Goal: Task Accomplishment & Management: Use online tool/utility

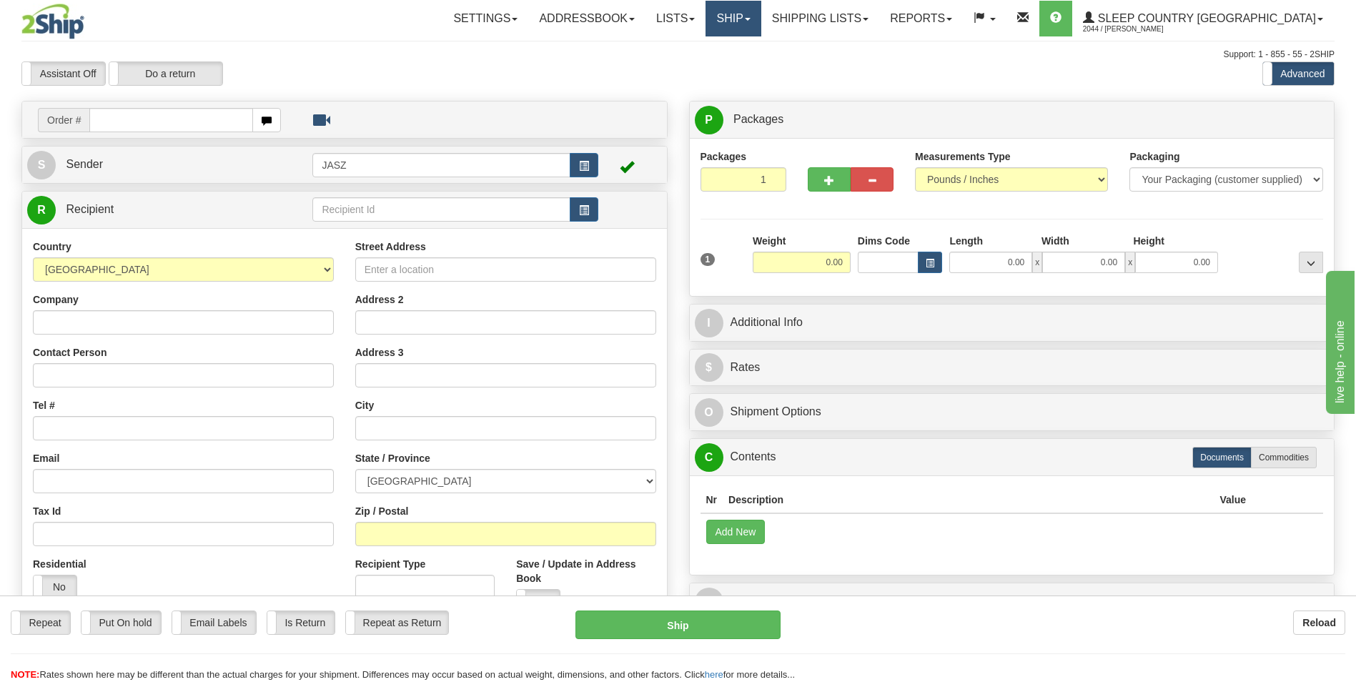
click at [761, 24] on link "Ship" at bounding box center [733, 19] width 55 height 36
click at [761, 76] on link "OnHold / Order Queue" at bounding box center [695, 68] width 129 height 19
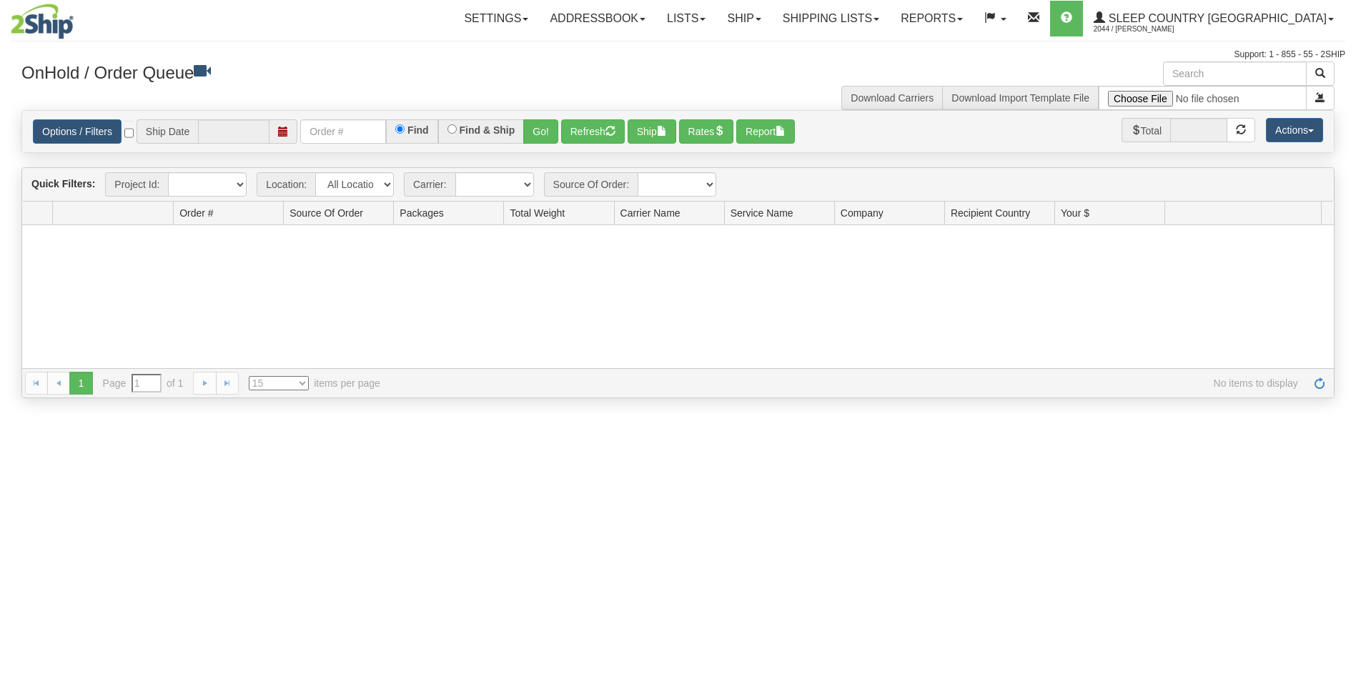
type input "[DATE]"
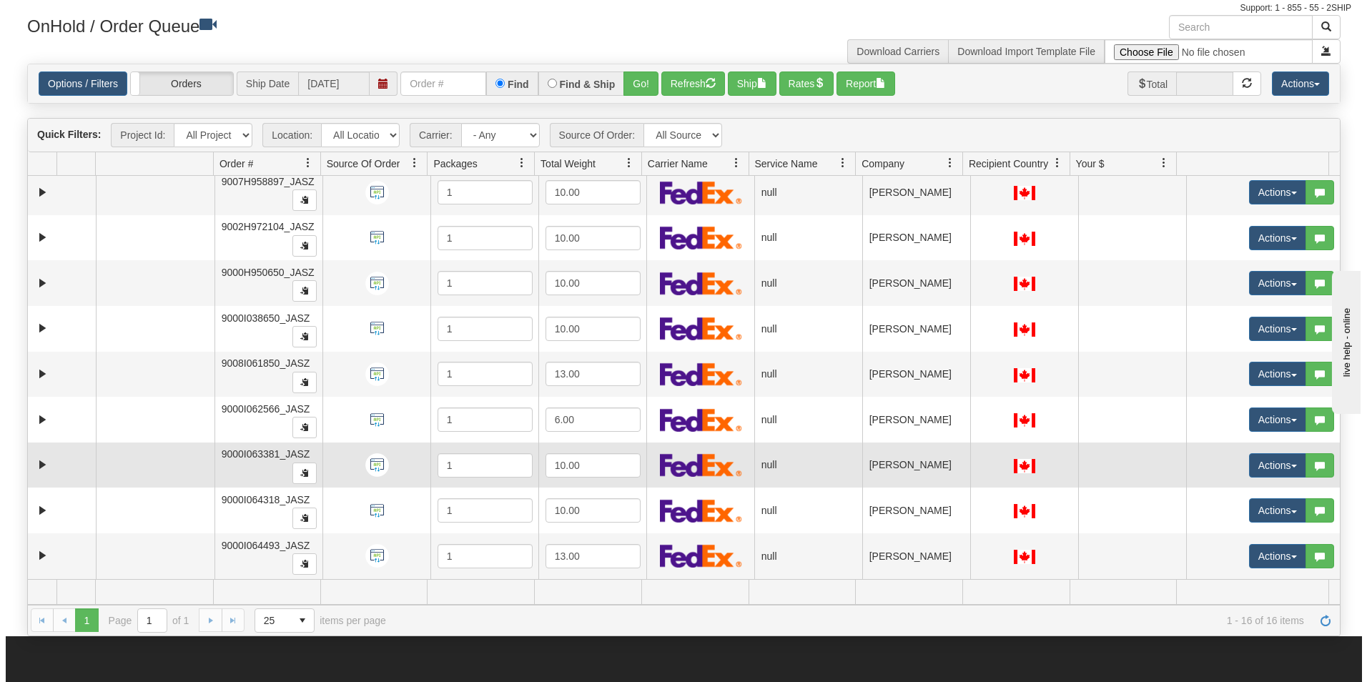
scroll to position [71, 0]
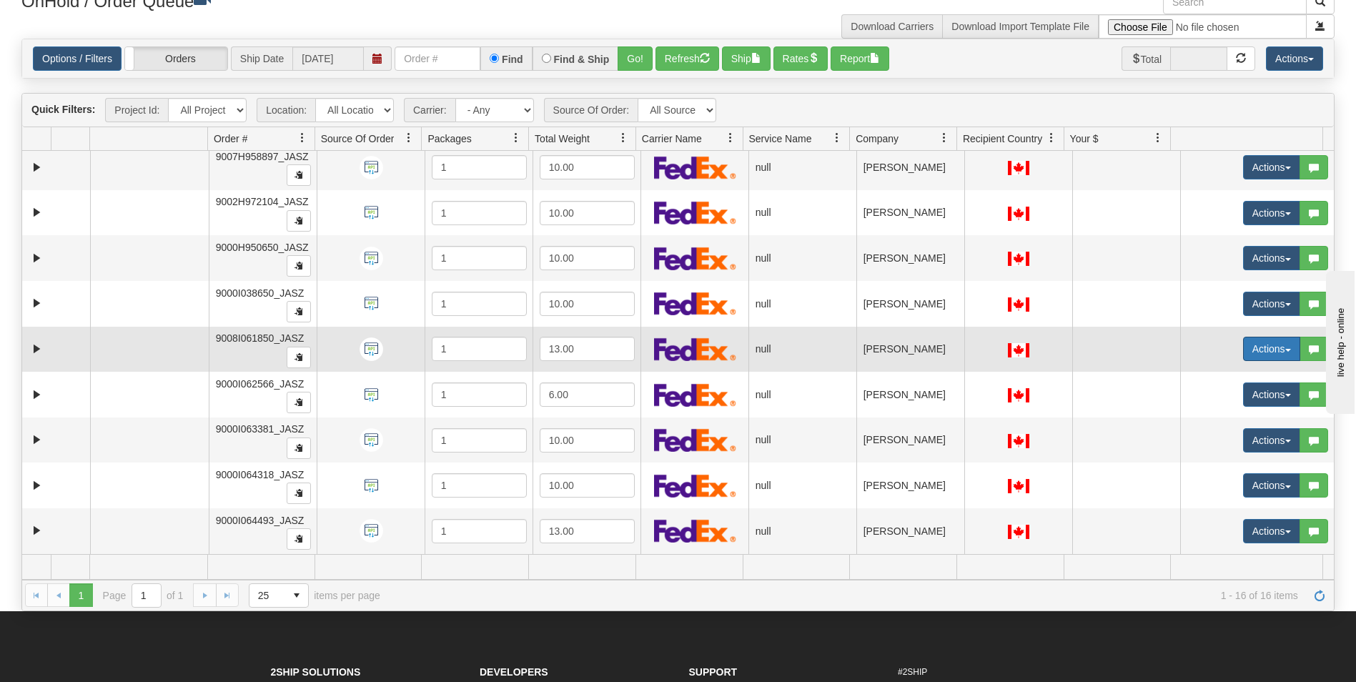
click at [1245, 351] on button "Actions" at bounding box center [1271, 349] width 57 height 24
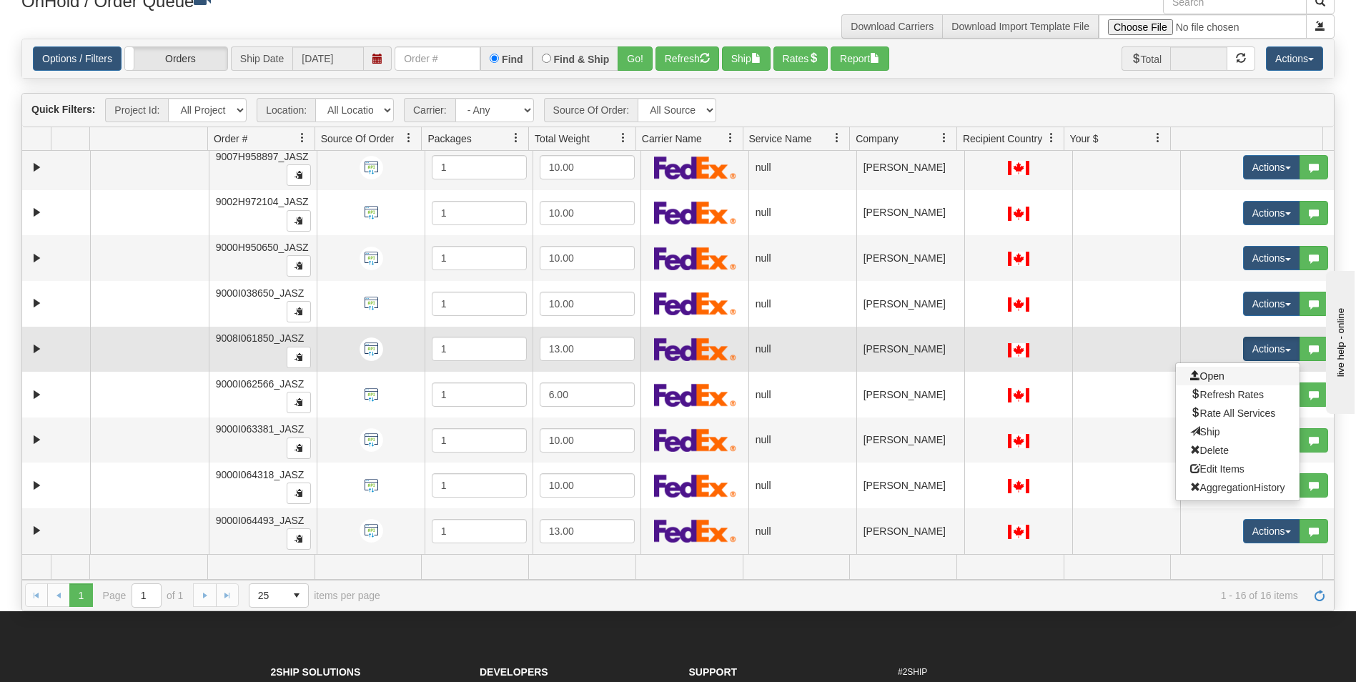
click at [1216, 374] on link "Open" at bounding box center [1238, 376] width 124 height 19
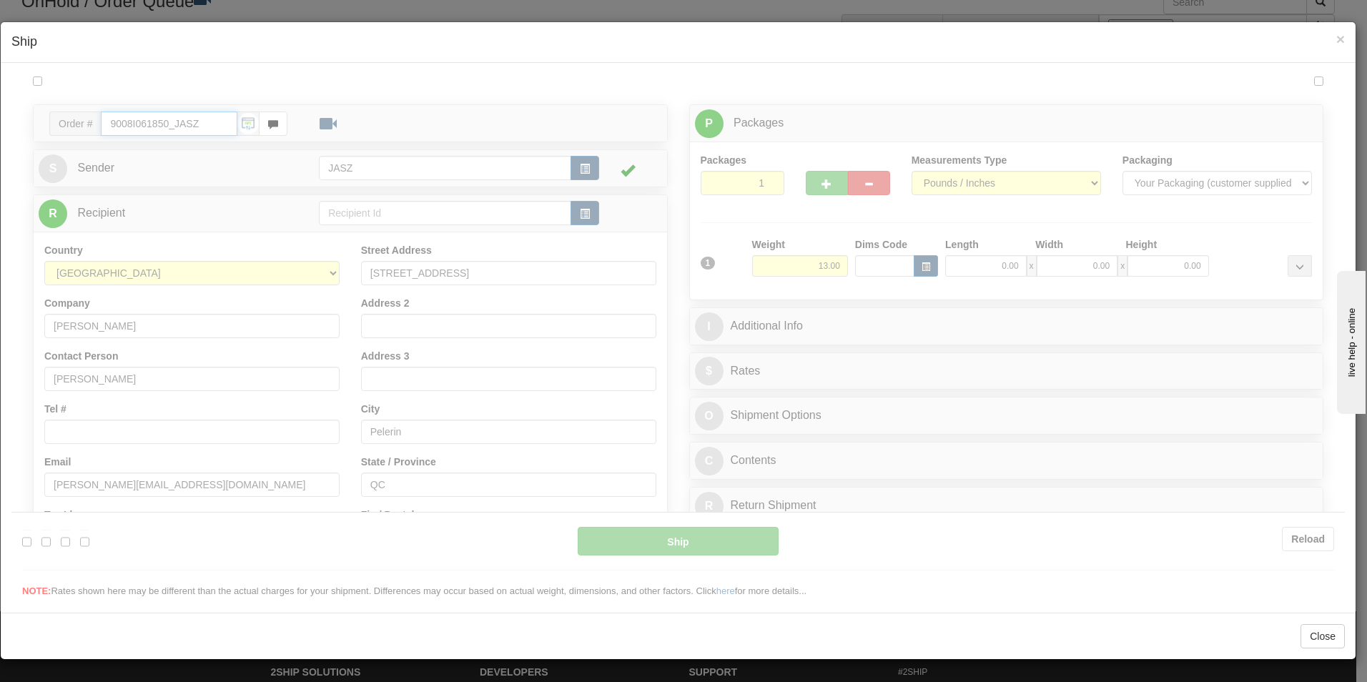
type input "11:06"
type input "16:00"
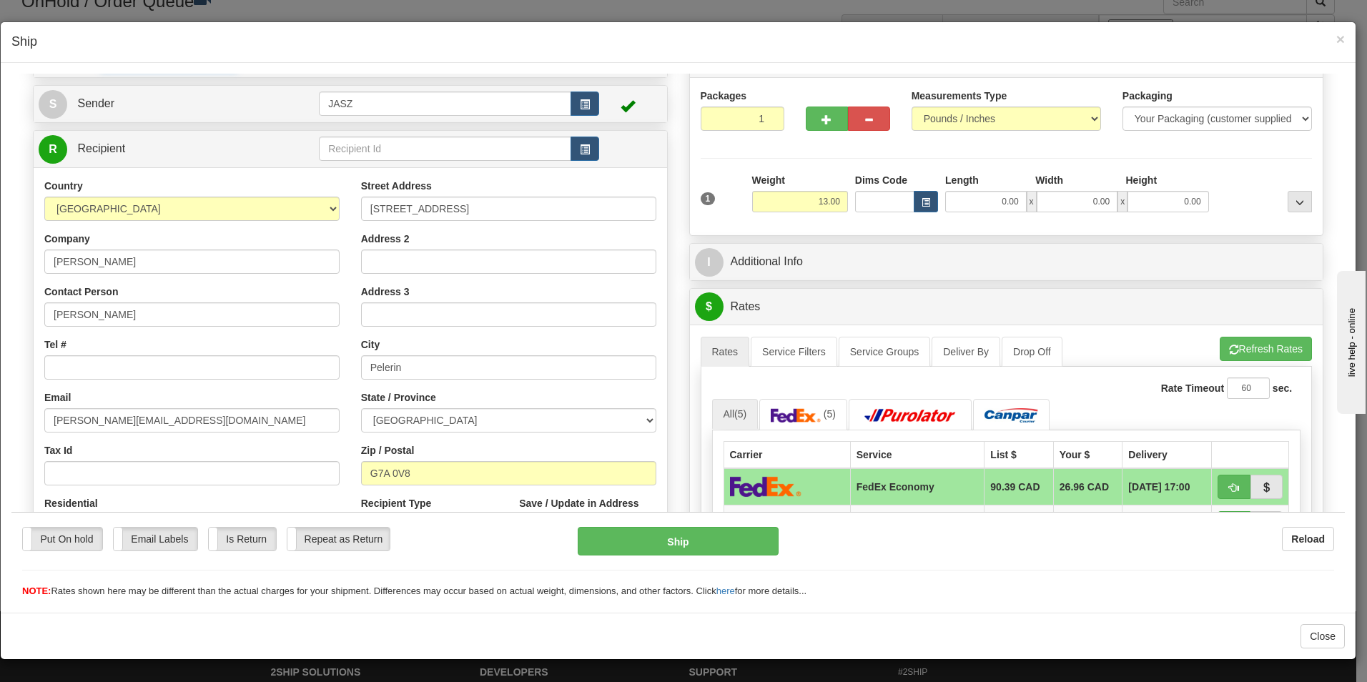
scroll to position [0, 0]
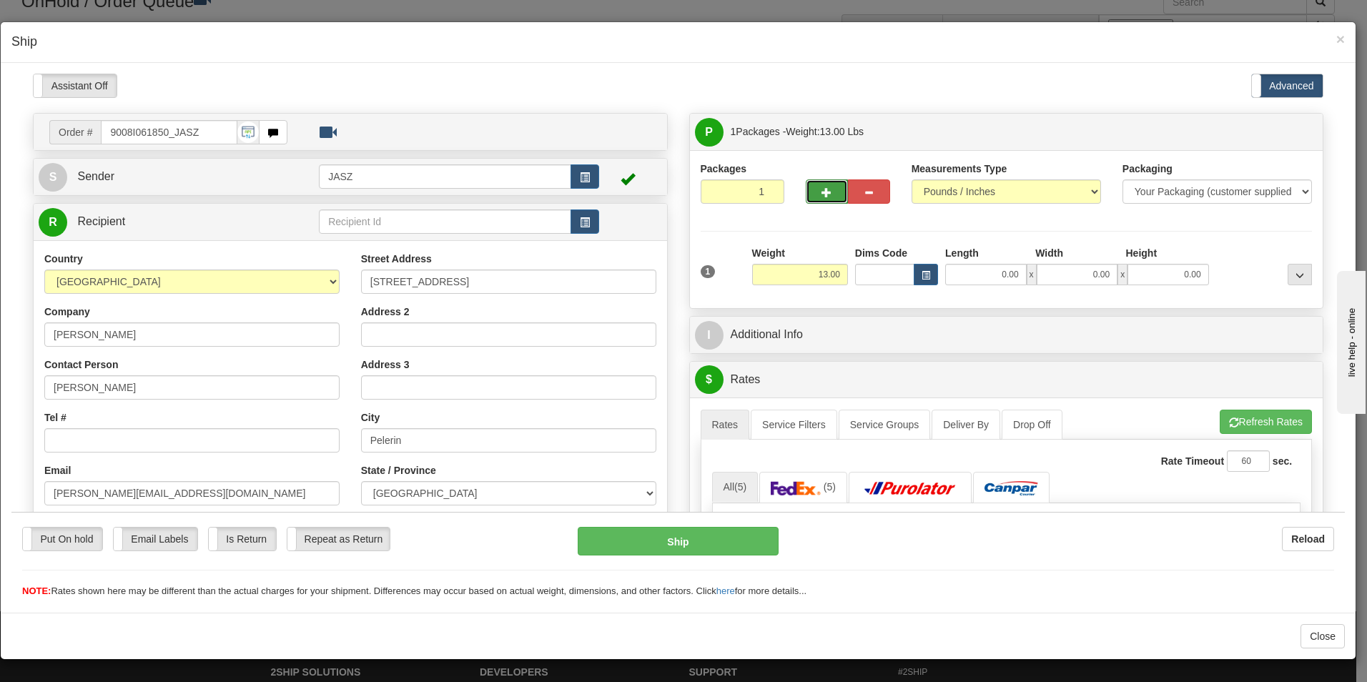
click at [813, 193] on button "button" at bounding box center [827, 191] width 42 height 24
type input "2"
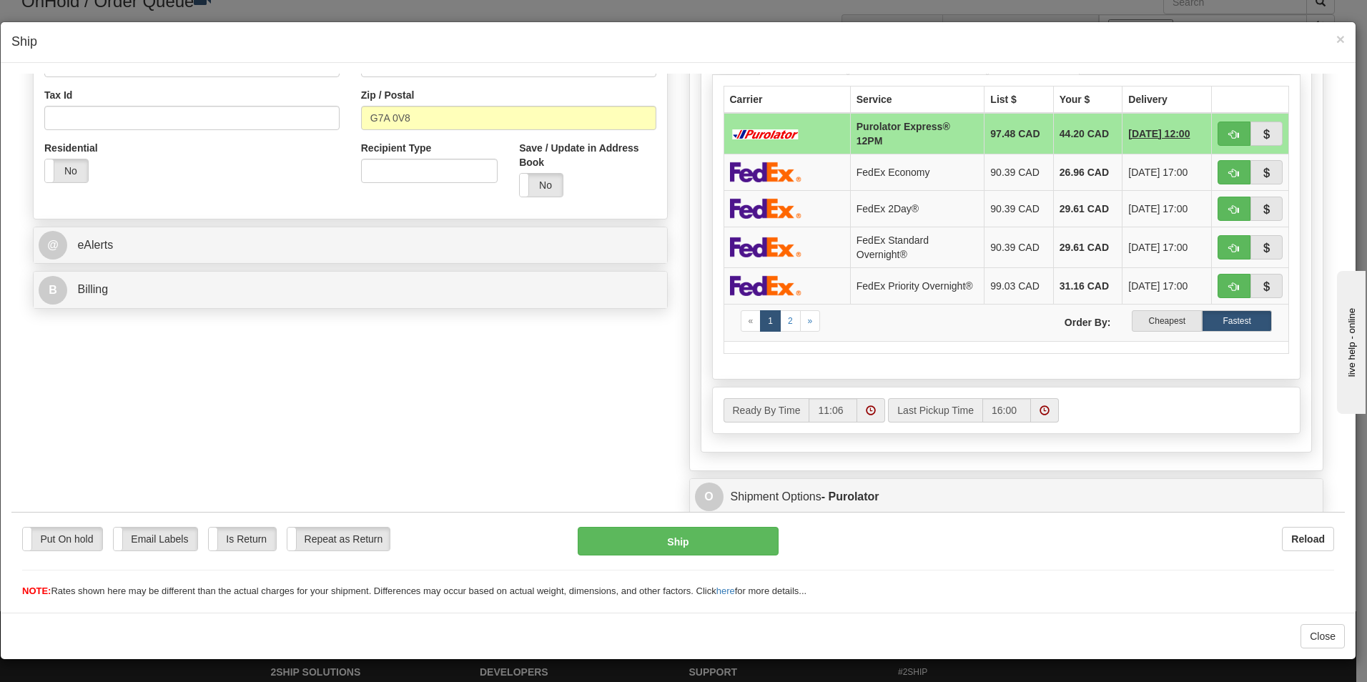
scroll to position [429, 0]
click at [1149, 317] on label "Cheapest" at bounding box center [1167, 319] width 70 height 21
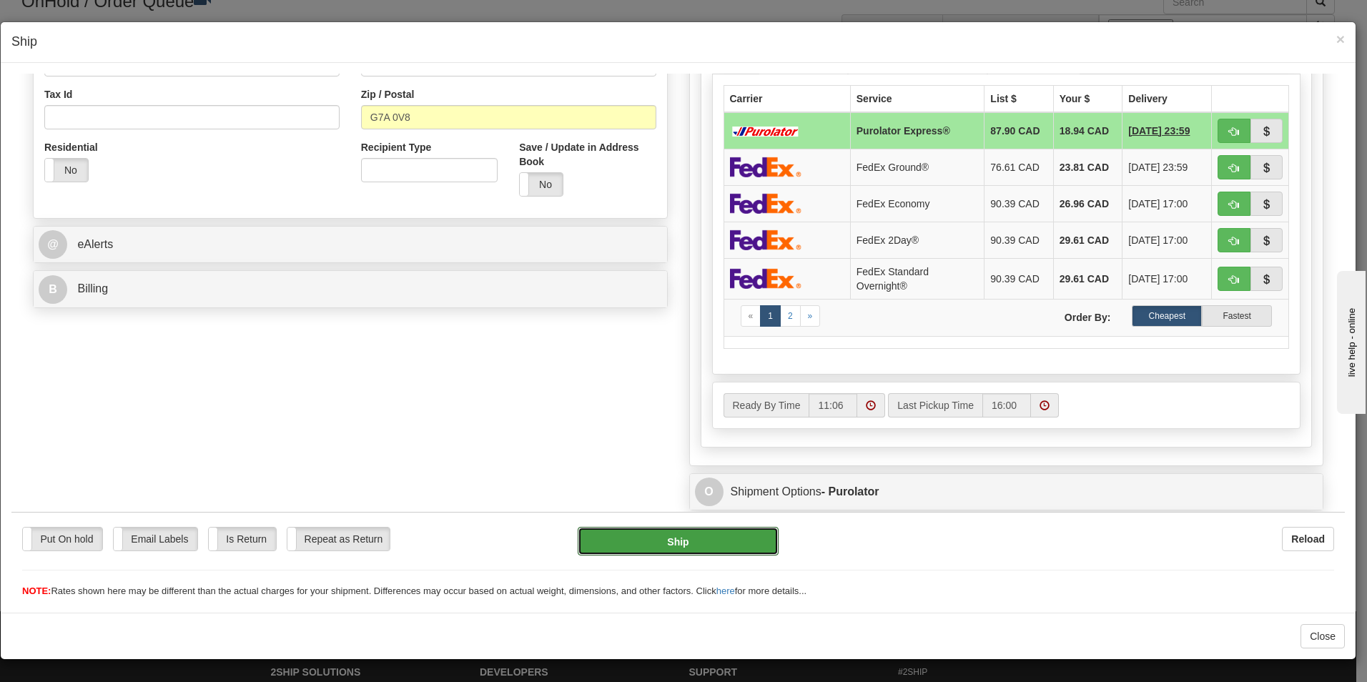
drag, startPoint x: 718, startPoint y: 537, endPoint x: 796, endPoint y: 525, distance: 79.6
click at [718, 537] on button "Ship" at bounding box center [678, 540] width 201 height 29
type input "202"
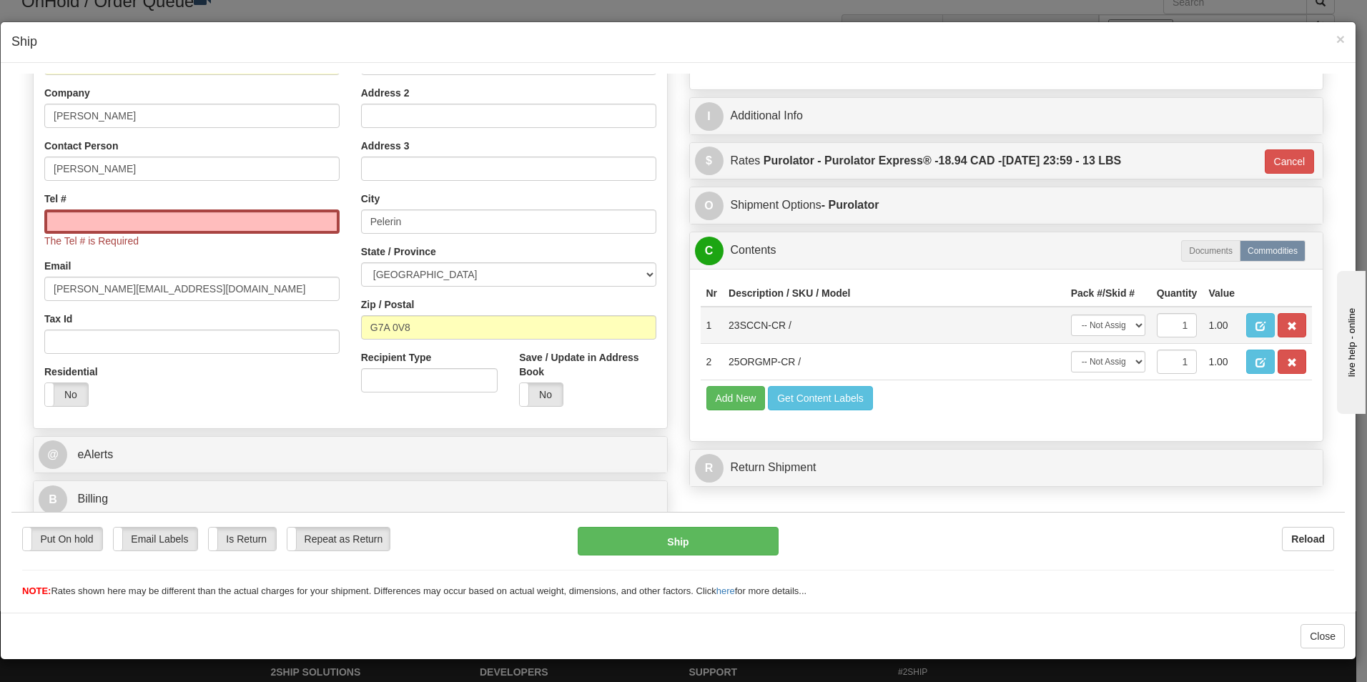
scroll to position [219, 0]
click at [243, 215] on input "Tel #" at bounding box center [191, 221] width 295 height 24
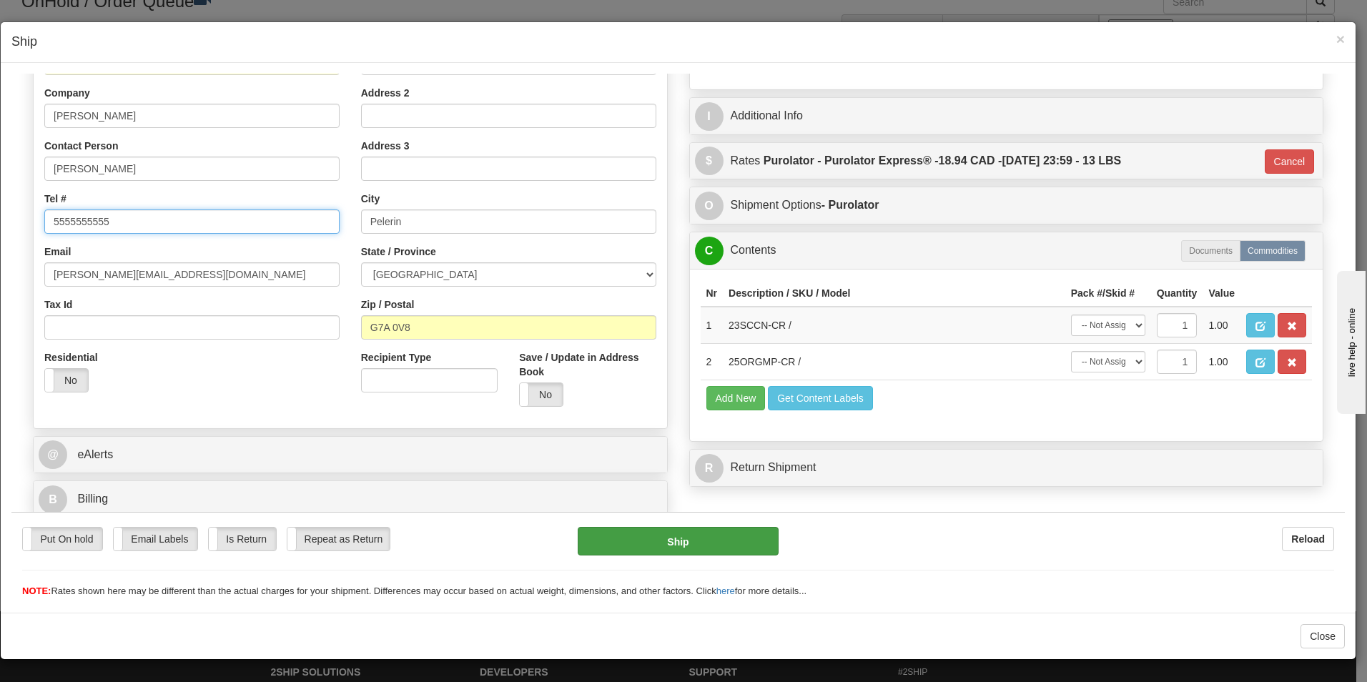
type input "5555555555"
click at [694, 550] on button "Ship" at bounding box center [678, 540] width 201 height 29
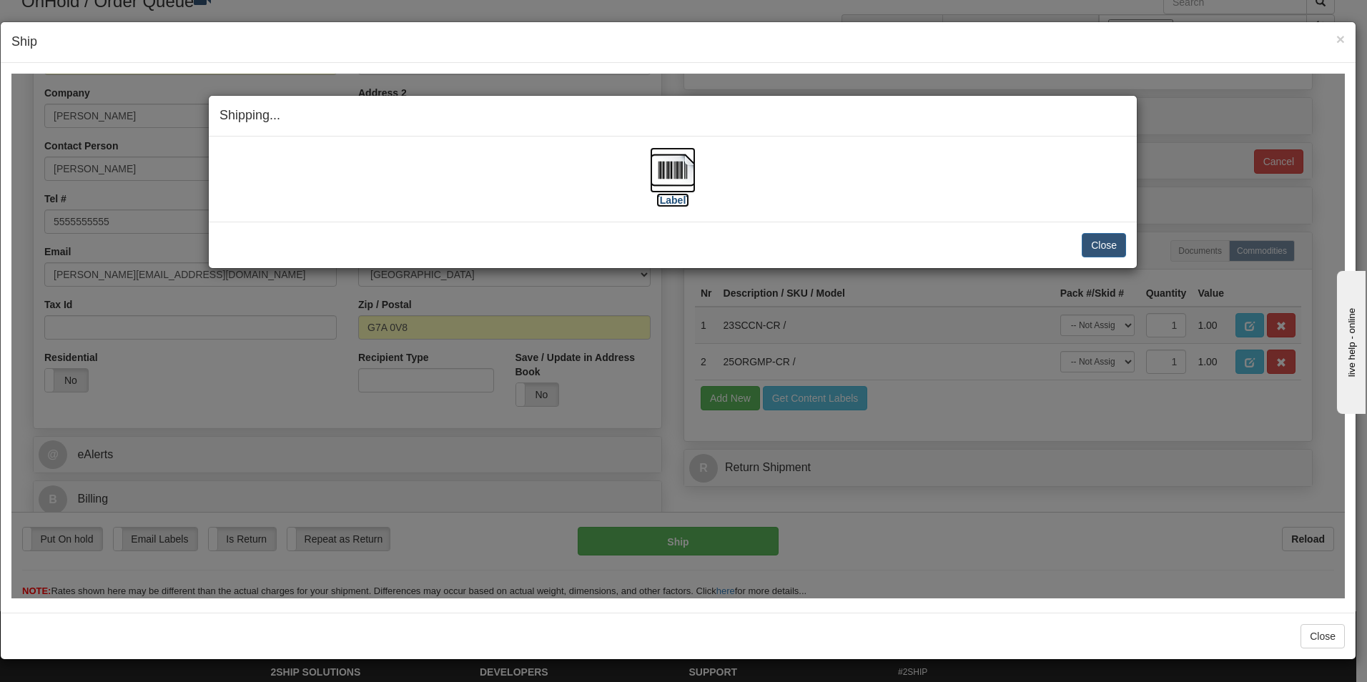
click at [674, 181] on img at bounding box center [673, 170] width 46 height 46
click at [1084, 245] on button "Close" at bounding box center [1104, 244] width 44 height 24
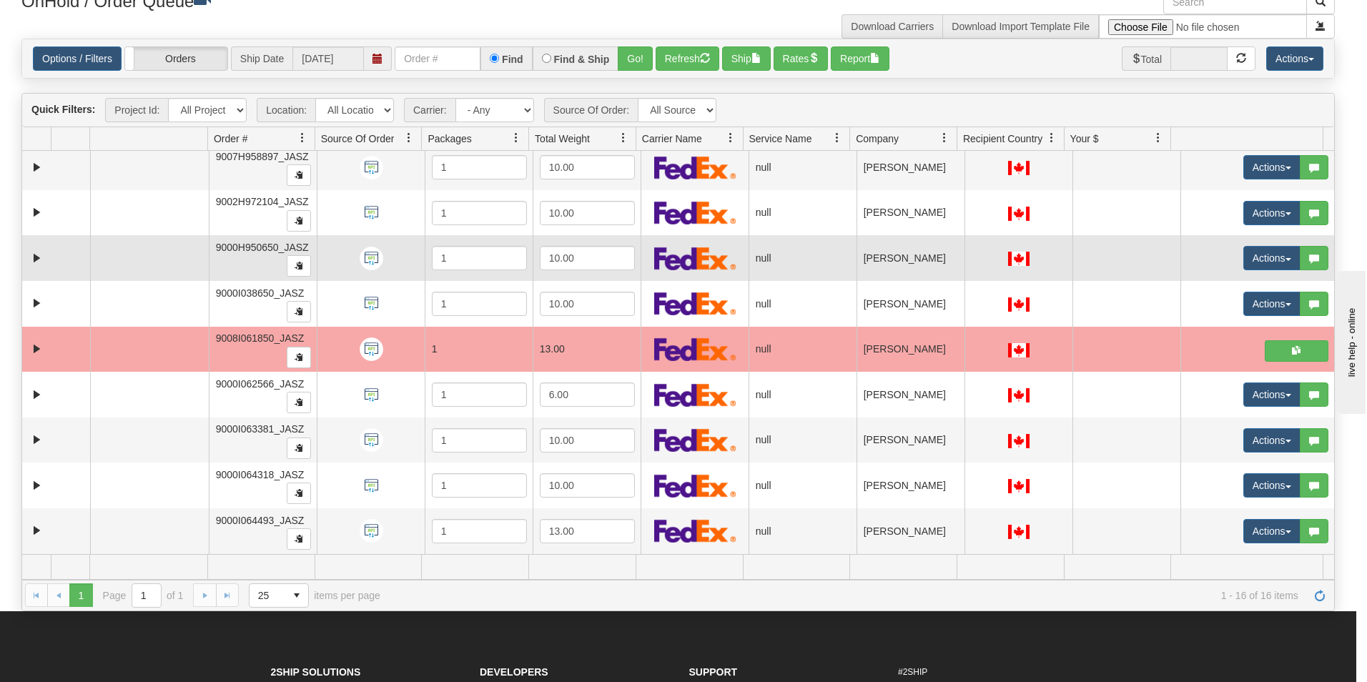
scroll to position [0, 0]
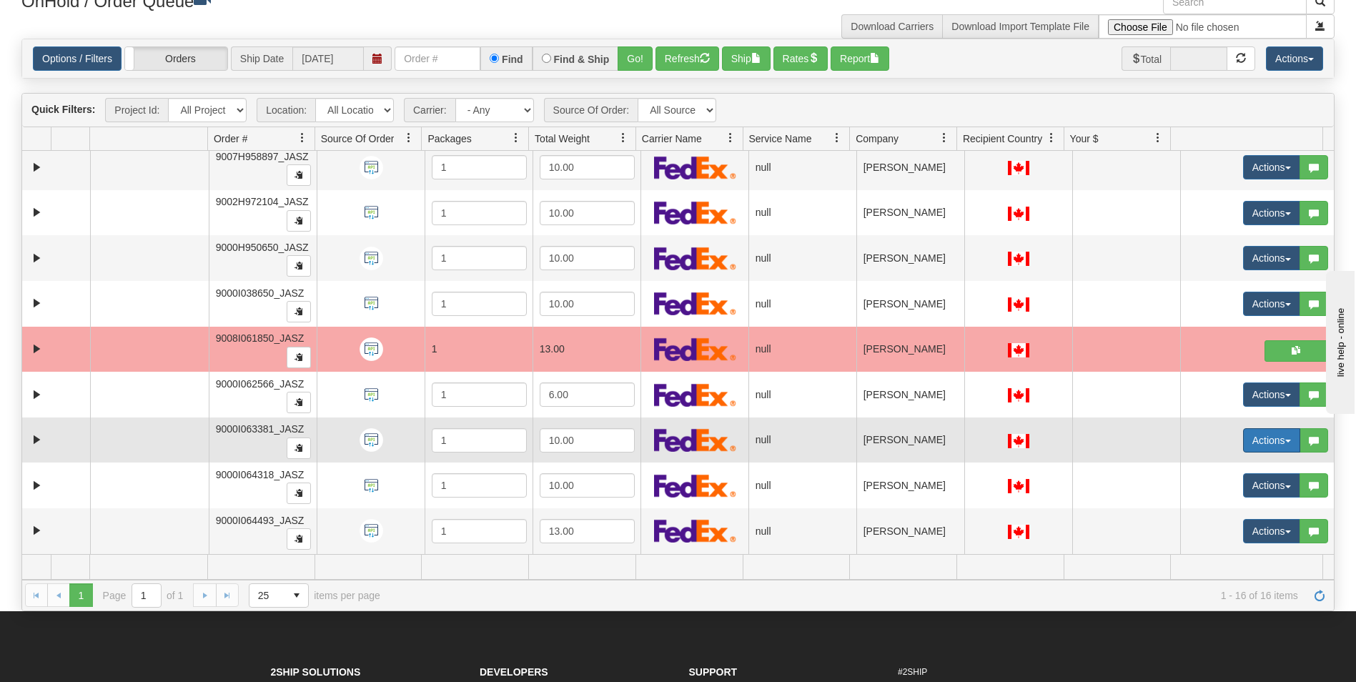
click at [1243, 437] on button "Actions" at bounding box center [1271, 440] width 57 height 24
click at [1192, 466] on span "Open" at bounding box center [1207, 467] width 34 height 11
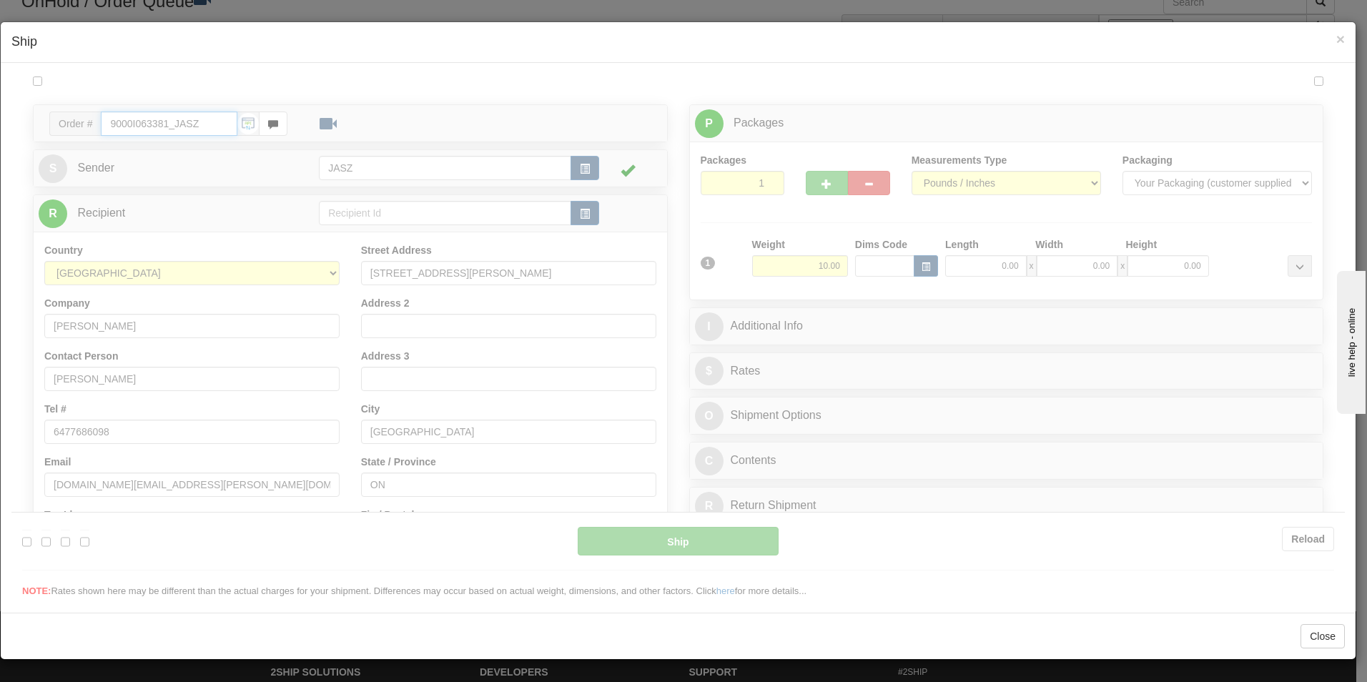
type input "11:07"
type input "16:00"
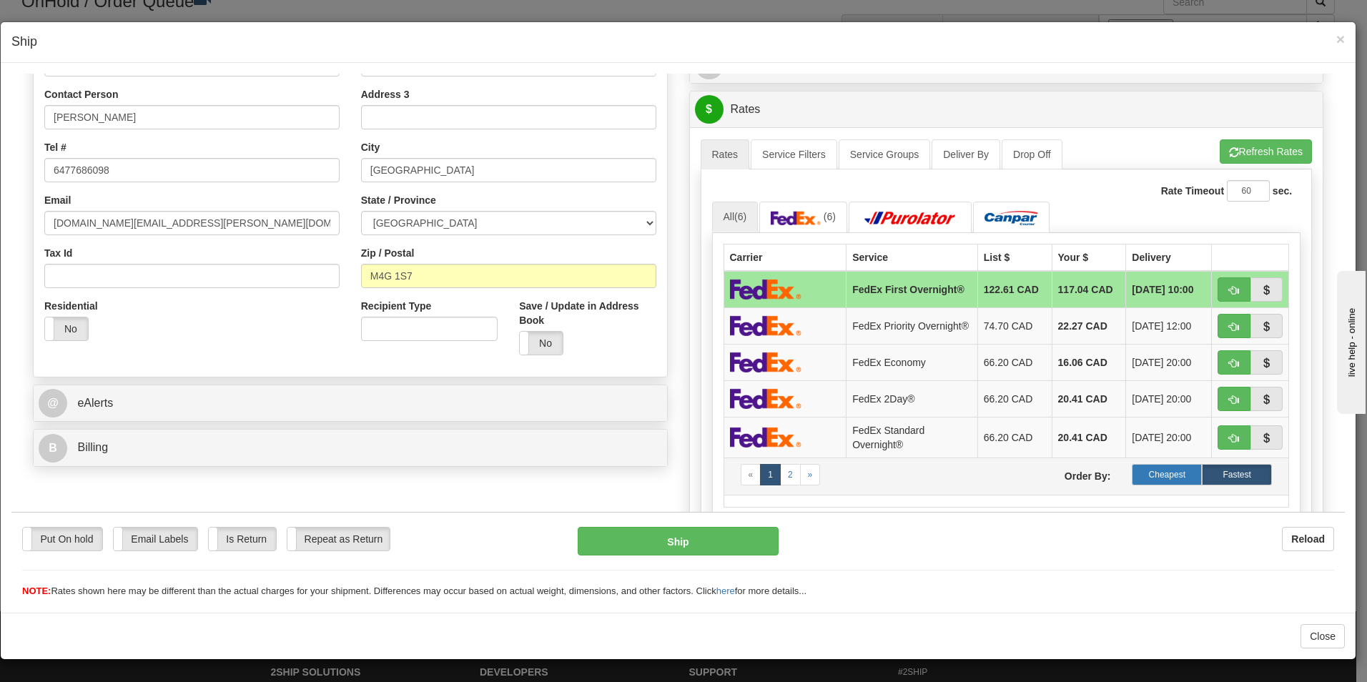
scroll to position [357, 0]
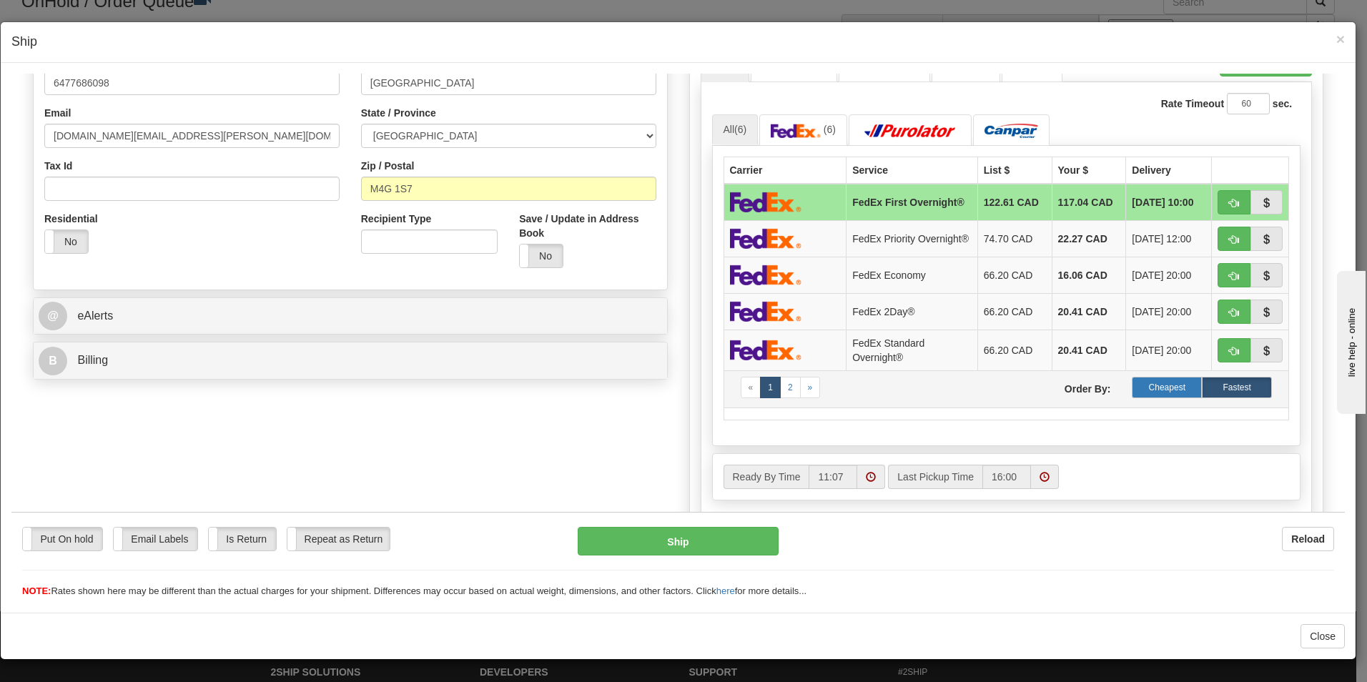
click at [1164, 397] on label "Cheapest" at bounding box center [1167, 386] width 70 height 21
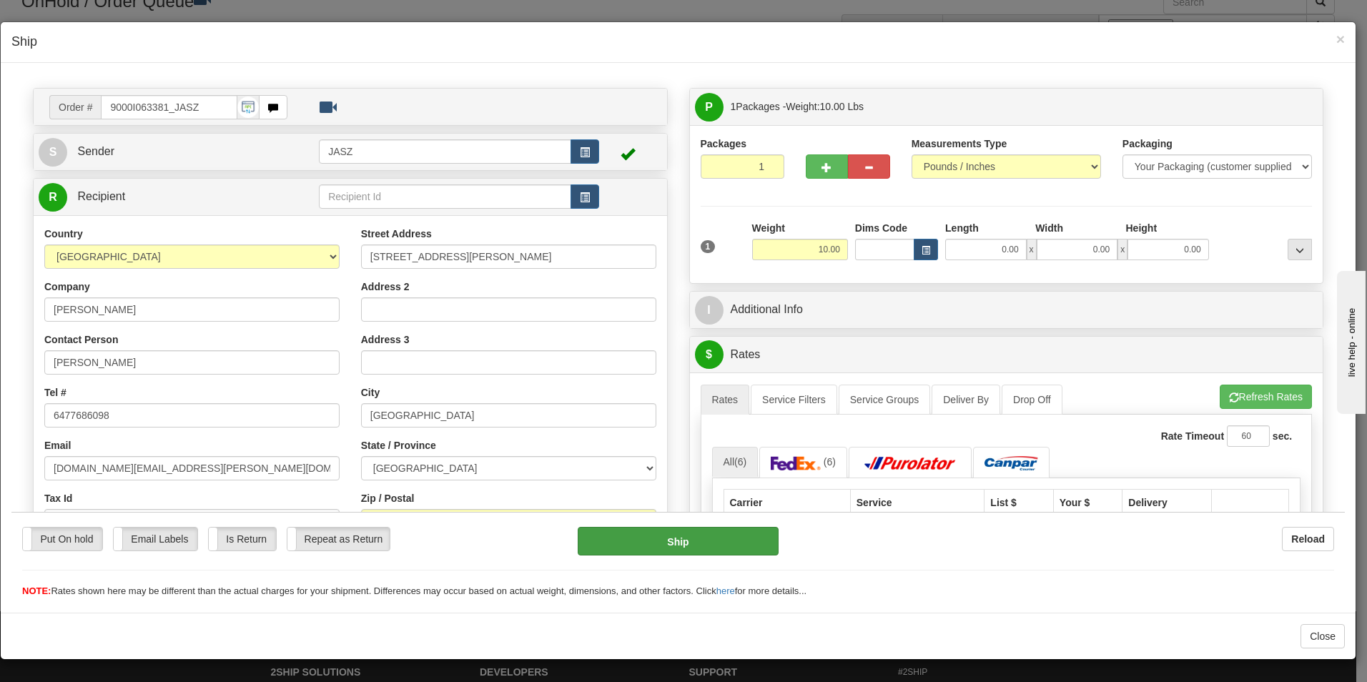
scroll to position [0, 0]
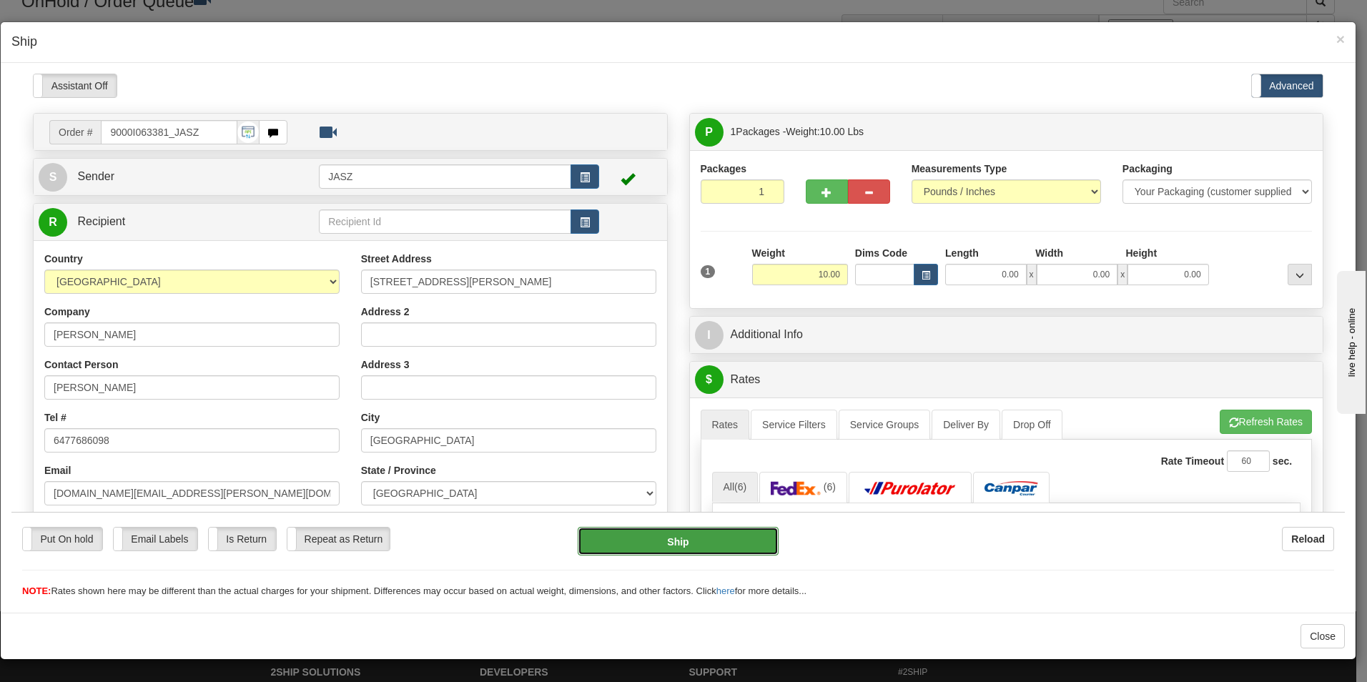
click at [718, 544] on button "Ship" at bounding box center [678, 540] width 201 height 29
type input "92"
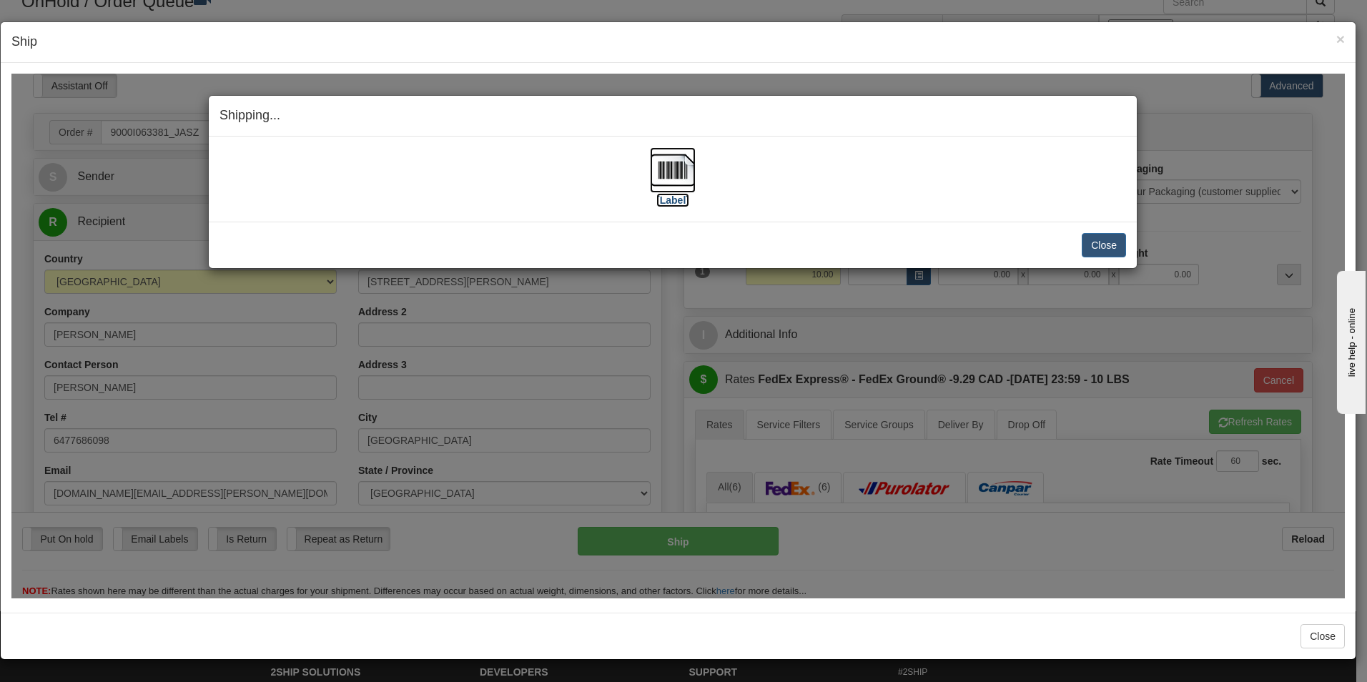
click at [684, 169] on img at bounding box center [673, 170] width 46 height 46
